Goal: Task Accomplishment & Management: Use online tool/utility

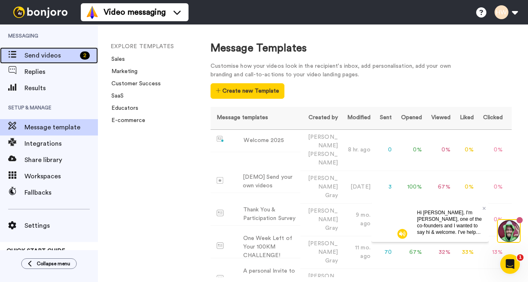
click at [45, 53] on span "Send videos" at bounding box center [50, 56] width 52 height 10
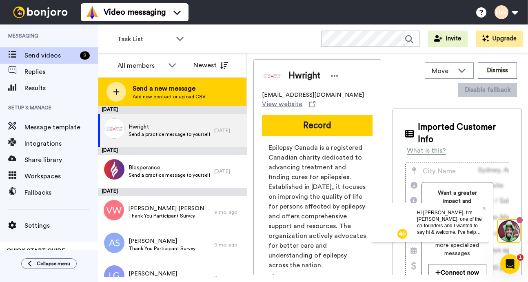
click at [166, 88] on span "Send a new message" at bounding box center [169, 89] width 73 height 10
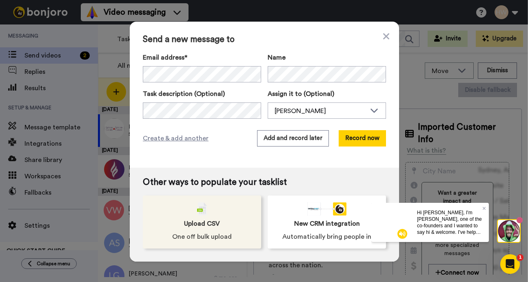
click at [214, 224] on span "Upload CSV" at bounding box center [202, 224] width 36 height 10
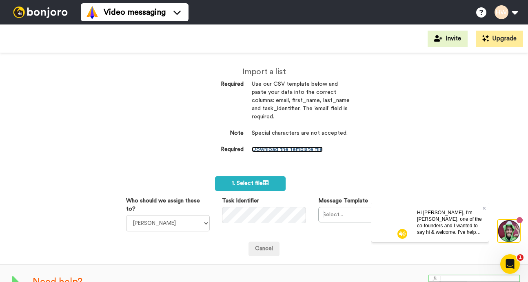
click at [286, 149] on link "Download the template file" at bounding box center [287, 150] width 71 height 6
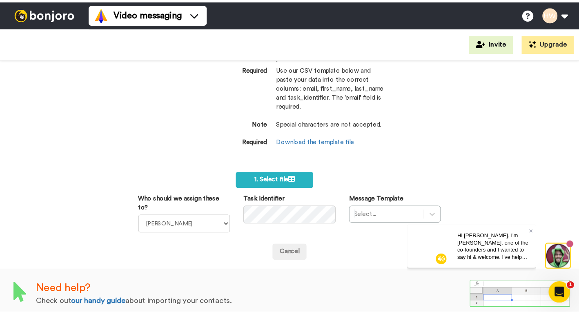
scroll to position [24, 0]
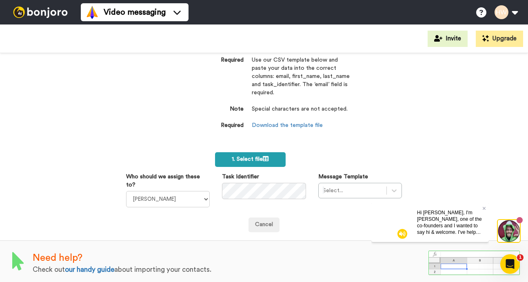
click at [249, 160] on span "1. Select file" at bounding box center [250, 159] width 37 height 6
click at [253, 161] on span "1. Select file" at bounding box center [250, 159] width 37 height 6
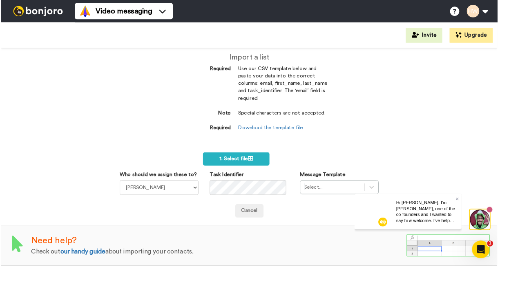
scroll to position [0, 0]
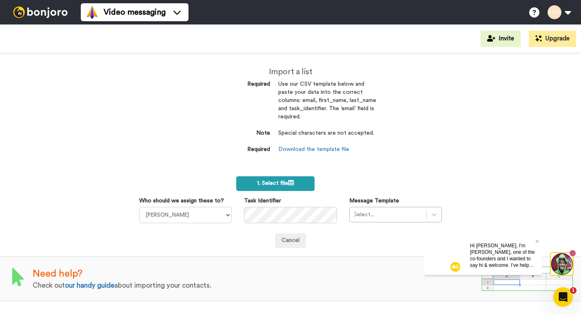
click at [280, 180] on span "1. Select file" at bounding box center [275, 183] width 37 height 6
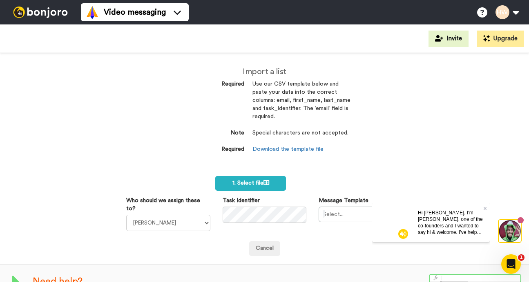
scroll to position [24, 0]
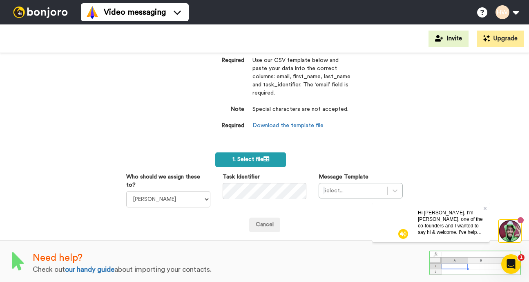
click at [258, 160] on span "1. Select file" at bounding box center [250, 160] width 37 height 6
click at [252, 160] on span "1. Select file" at bounding box center [250, 160] width 37 height 6
click at [248, 160] on span "1. Select file" at bounding box center [250, 160] width 37 height 6
click at [251, 159] on span "1. Select file" at bounding box center [250, 160] width 37 height 6
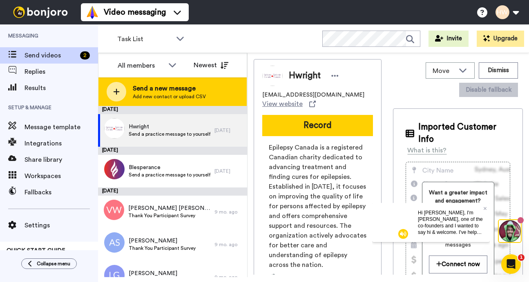
click at [155, 88] on span "Send a new message" at bounding box center [169, 89] width 73 height 10
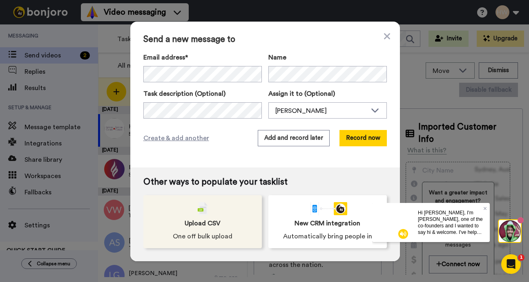
click at [206, 220] on span "Upload CSV" at bounding box center [202, 224] width 36 height 10
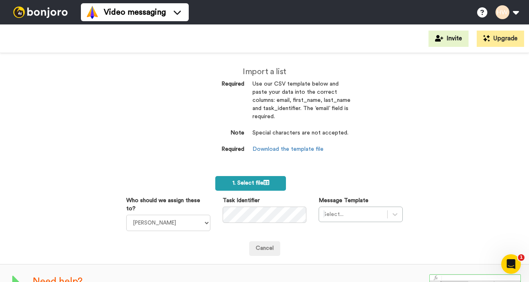
click at [249, 180] on span "1. Select file" at bounding box center [250, 183] width 37 height 6
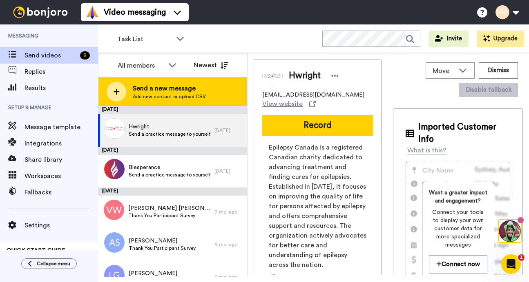
click at [169, 89] on span "Send a new message" at bounding box center [169, 89] width 73 height 10
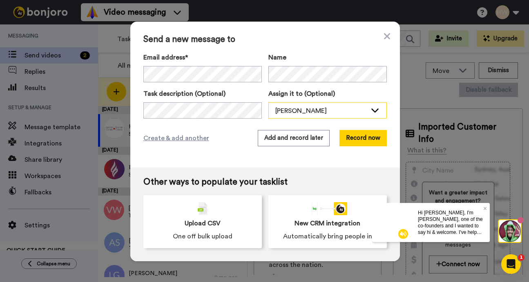
click at [375, 111] on icon at bounding box center [375, 110] width 10 height 8
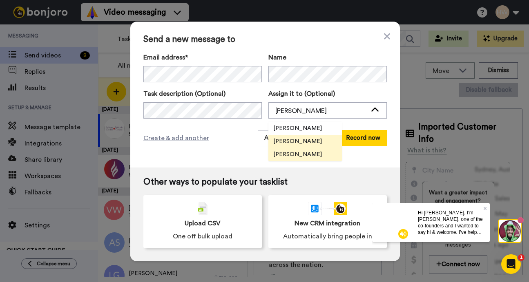
click at [311, 153] on span "[PERSON_NAME]" at bounding box center [297, 155] width 58 height 8
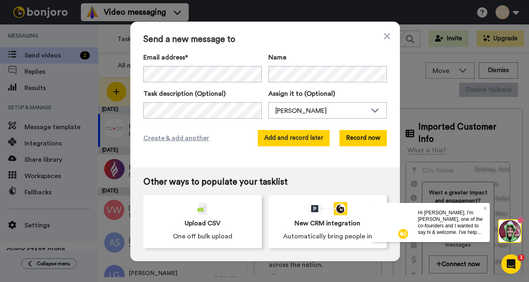
click at [303, 142] on button "Add and record later" at bounding box center [294, 138] width 72 height 16
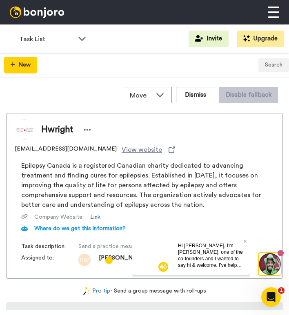
scroll to position [2, 0]
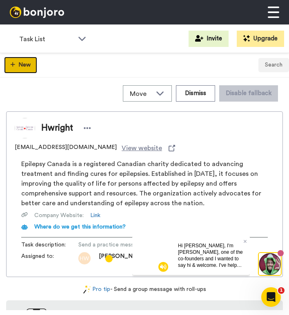
click at [19, 66] on button "New" at bounding box center [20, 65] width 33 height 17
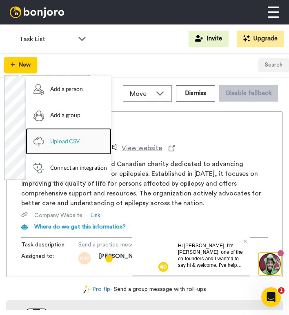
click at [62, 142] on span "Upload CSV" at bounding box center [65, 141] width 30 height 26
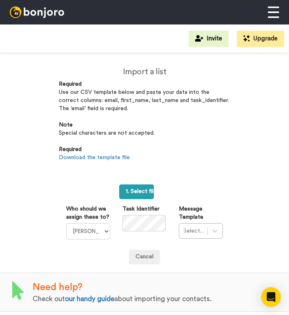
click at [133, 192] on span "1. Select file" at bounding box center [144, 192] width 37 height 6
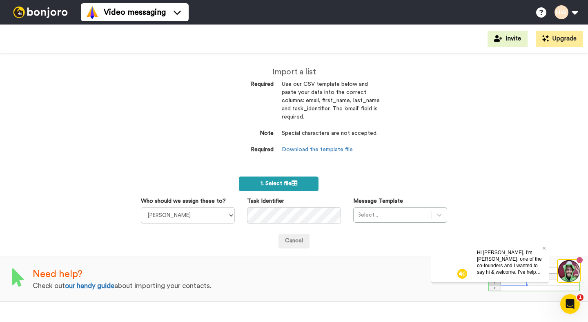
click at [286, 180] on span "1. Select file" at bounding box center [278, 183] width 37 height 6
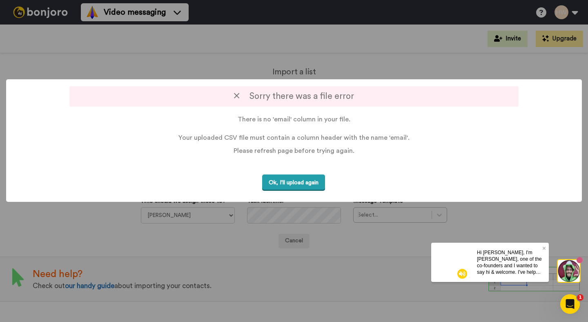
click at [289, 182] on button "Ok, I'll upload again" at bounding box center [293, 182] width 63 height 17
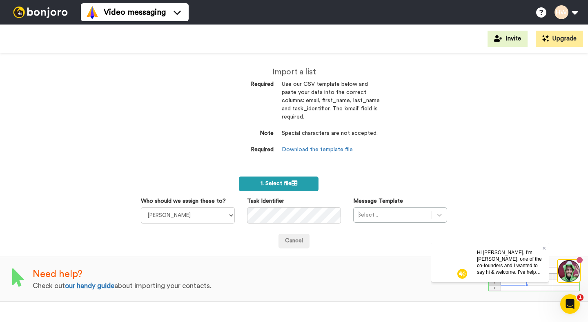
click at [289, 182] on span "1. Select file" at bounding box center [278, 183] width 37 height 6
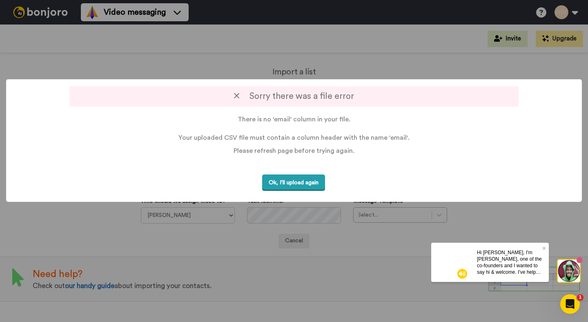
click at [289, 182] on button "Ok, I'll upload again" at bounding box center [293, 182] width 63 height 17
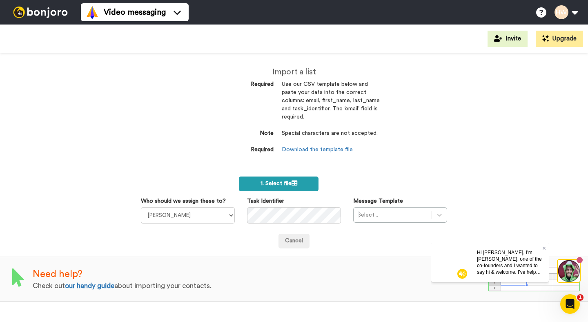
click at [287, 184] on span "1. Select file" at bounding box center [278, 183] width 37 height 6
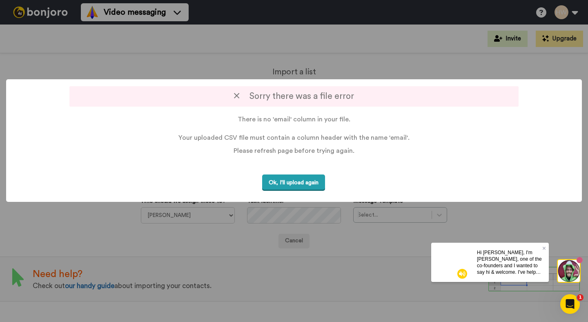
click at [289, 181] on button "Ok, I'll upload again" at bounding box center [293, 182] width 63 height 17
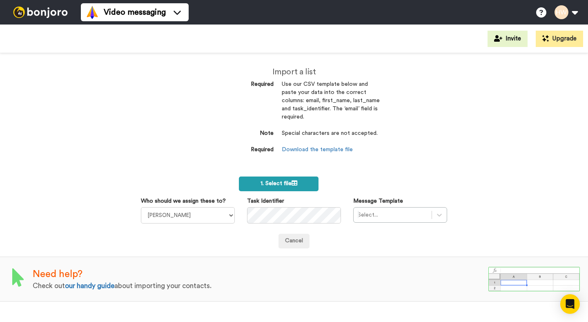
click at [277, 181] on span "1. Select file" at bounding box center [278, 183] width 37 height 6
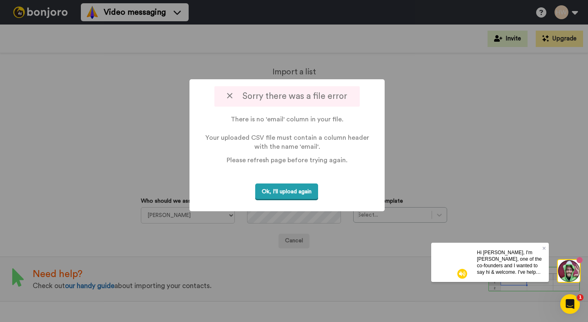
click at [288, 191] on button "Ok, I'll upload again" at bounding box center [286, 191] width 63 height 17
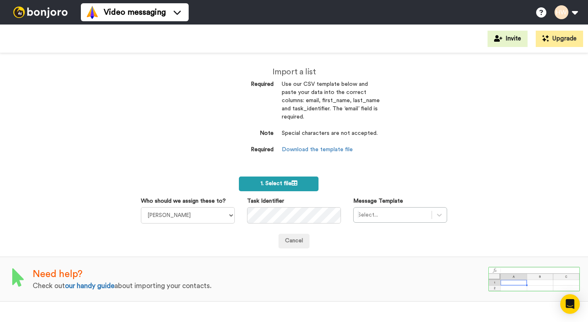
click at [283, 184] on span "1. Select file" at bounding box center [278, 183] width 37 height 6
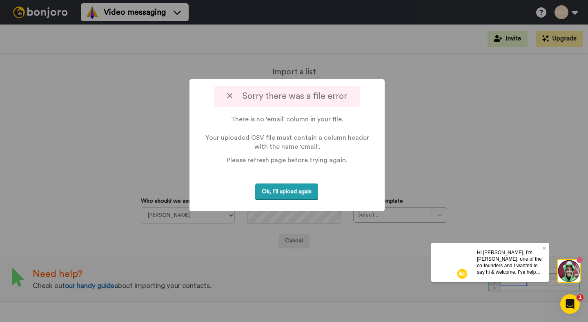
click at [299, 186] on button "Ok, I'll upload again" at bounding box center [286, 191] width 63 height 17
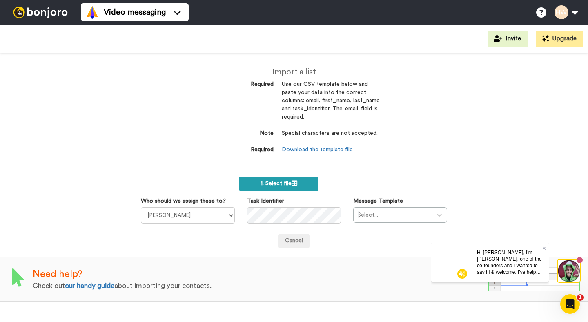
click at [281, 185] on span "1. Select file" at bounding box center [278, 183] width 37 height 6
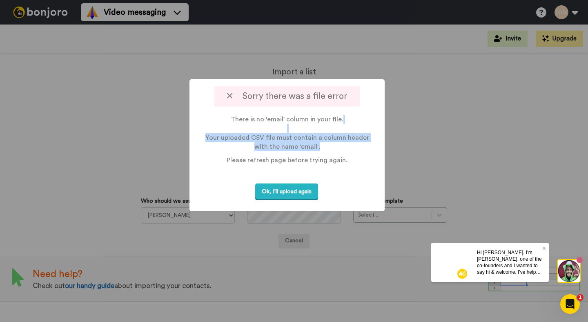
drag, startPoint x: 354, startPoint y: 120, endPoint x: 324, endPoint y: 175, distance: 62.1
click at [331, 168] on div "Sorry there was a file error There is no 'email' column in your file. Your uplo…" at bounding box center [286, 145] width 195 height 132
click at [312, 148] on p "There is no 'email' column in your file. Your uploaded CSV file must contain a …" at bounding box center [286, 133] width 165 height 37
drag, startPoint x: 233, startPoint y: 120, endPoint x: 326, endPoint y: 147, distance: 97.1
click at [326, 147] on p "There is no 'email' column in your file. Your uploaded CSV file must contain a …" at bounding box center [286, 133] width 165 height 37
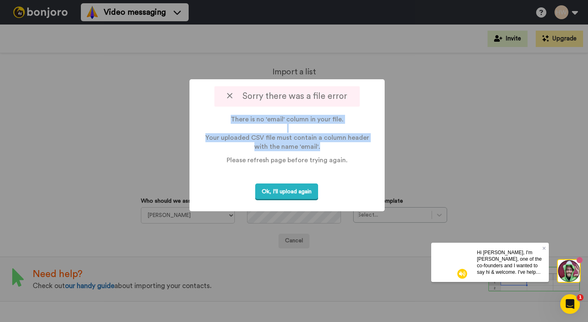
copy p "There is no 'email' column in your file. Your uploaded CSV file must contain a …"
